Goal: Task Accomplishment & Management: Manage account settings

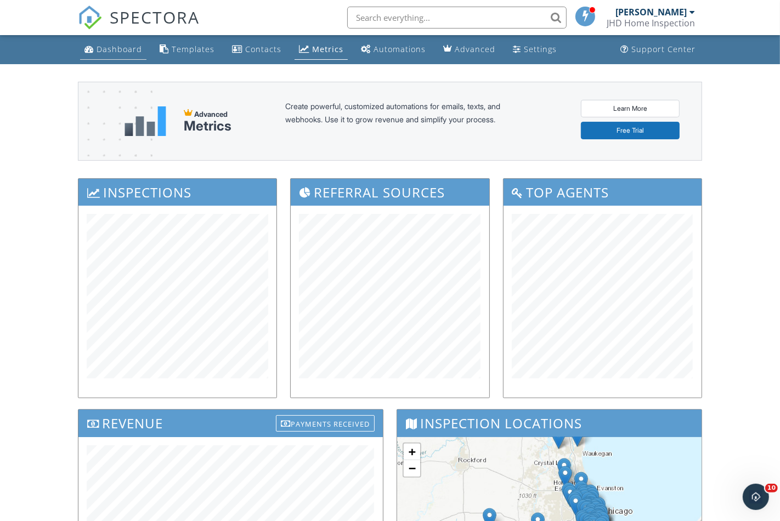
click at [126, 50] on div "Dashboard" at bounding box center [120, 49] width 46 height 10
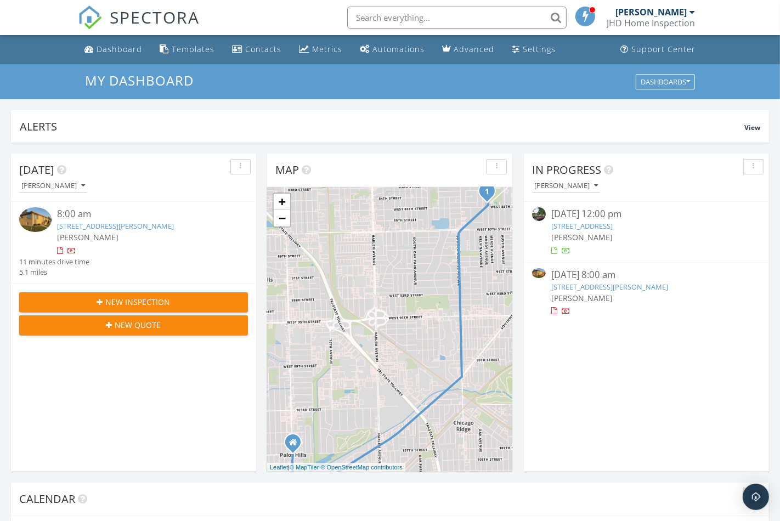
click at [30, 228] on img at bounding box center [35, 219] width 32 height 24
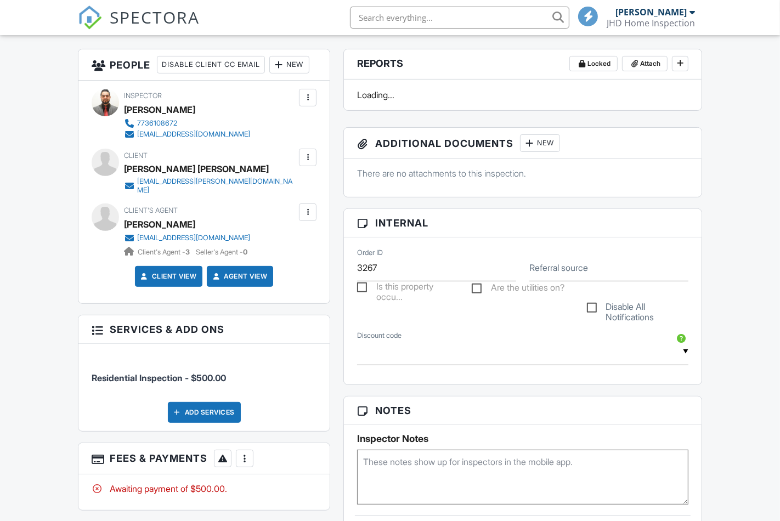
scroll to position [626, 0]
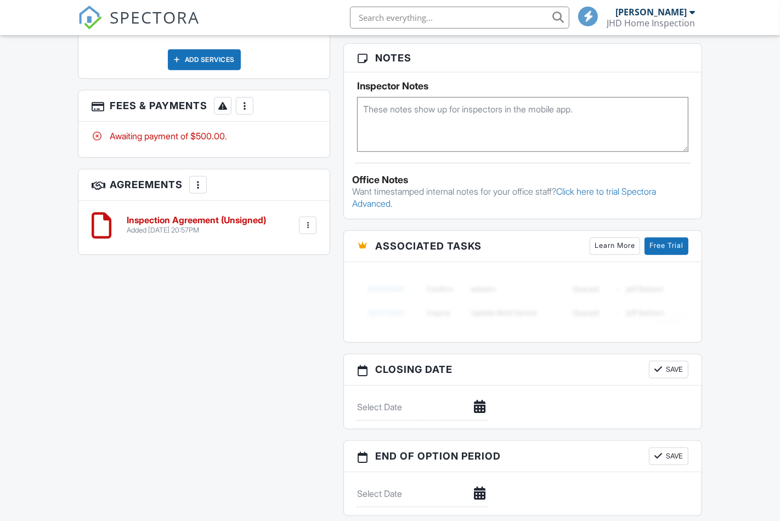
click at [249, 201] on h3 "Agreements More Add Agreement Edit Agreement Templates" at bounding box center [203, 185] width 251 height 31
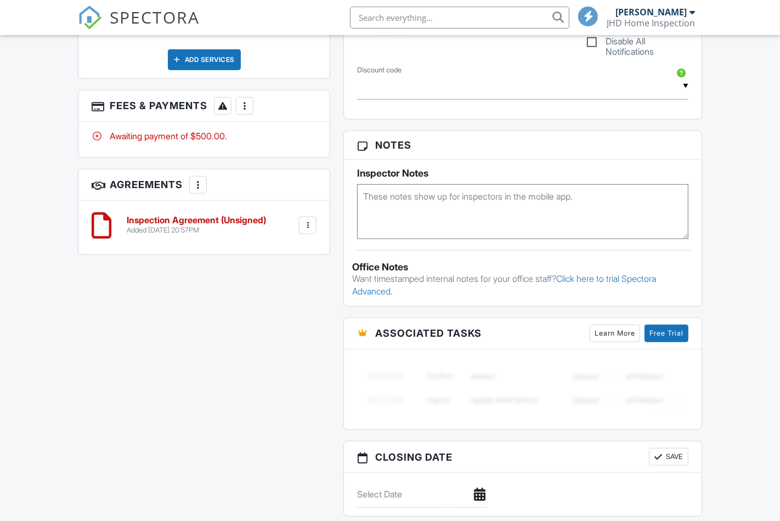
scroll to position [0, 0]
click at [250, 111] on div at bounding box center [244, 105] width 11 height 11
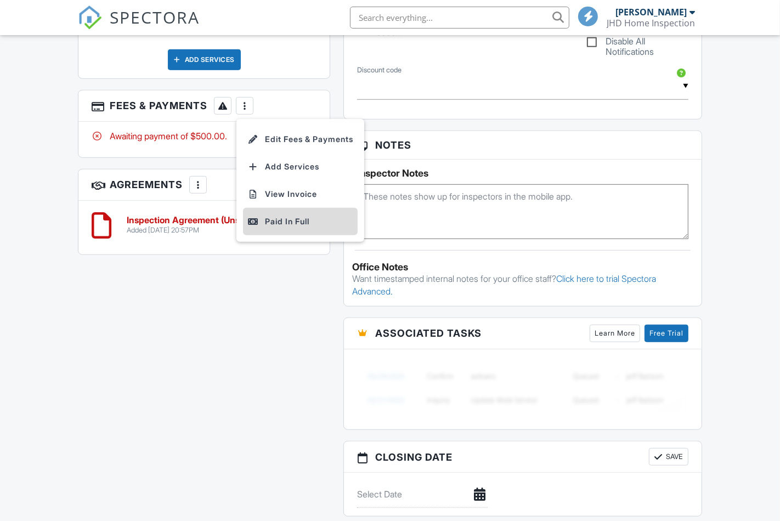
click at [289, 227] on li "Paid In Full" at bounding box center [300, 221] width 115 height 27
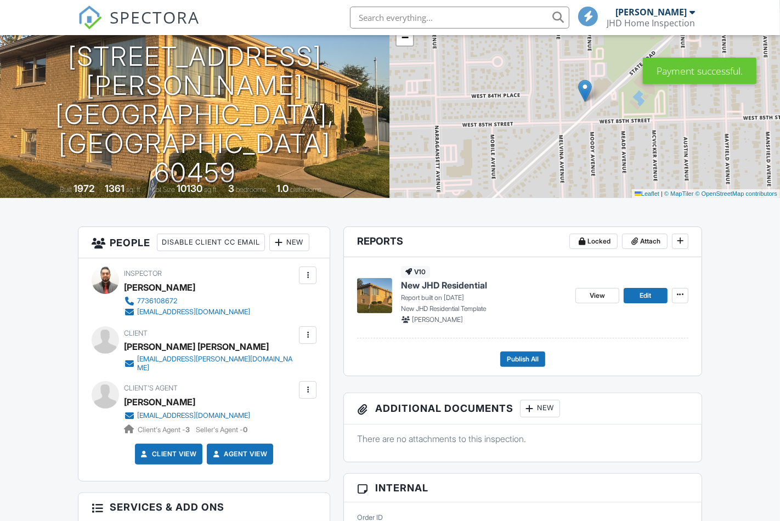
scroll to position [70, 0]
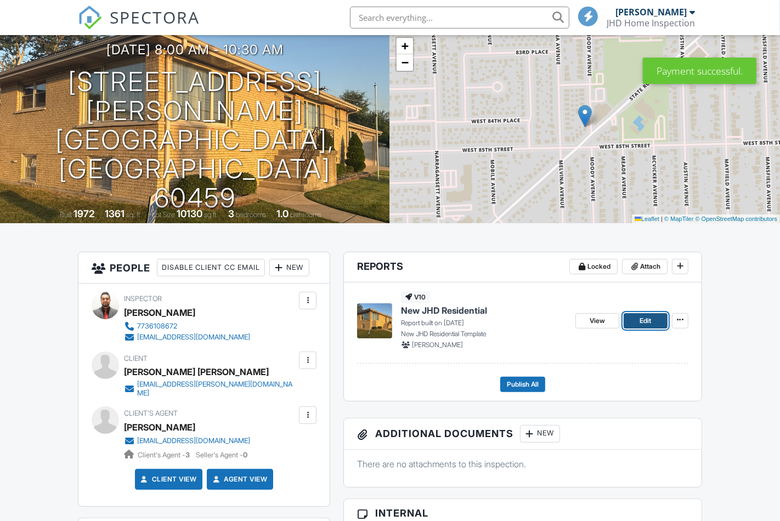
click at [651, 322] on span "Edit" at bounding box center [646, 320] width 12 height 11
